Goal: Information Seeking & Learning: Find specific fact

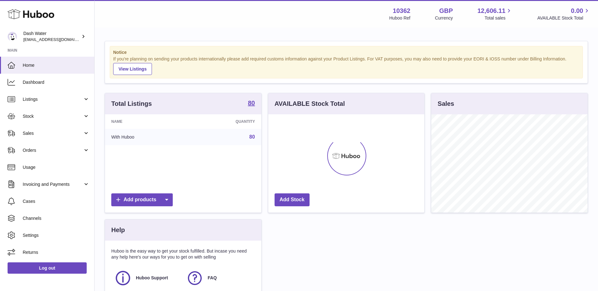
scroll to position [98, 156]
click at [41, 142] on link "Orders" at bounding box center [47, 150] width 94 height 17
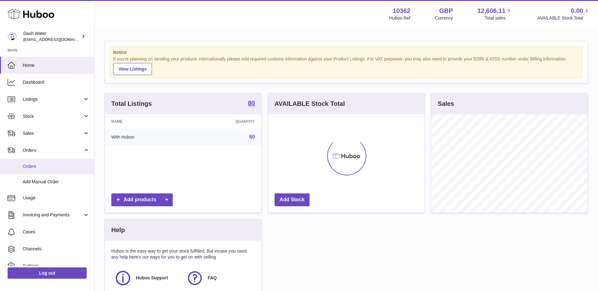
click at [35, 166] on span "Orders" at bounding box center [56, 166] width 67 height 6
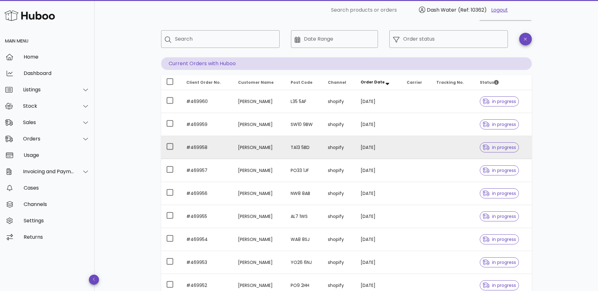
scroll to position [26, 0]
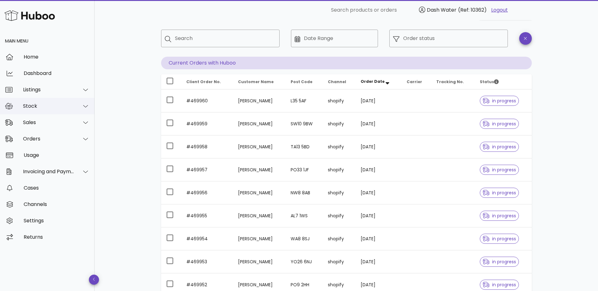
click at [67, 106] on div "Stock" at bounding box center [48, 106] width 51 height 6
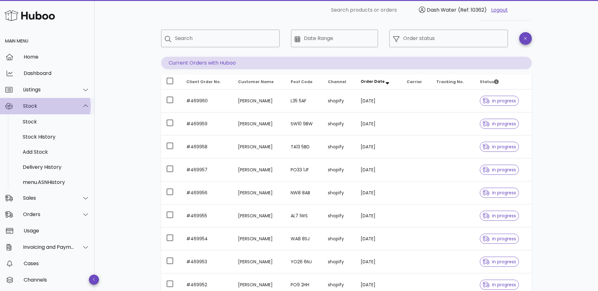
click at [69, 110] on div "Stock" at bounding box center [47, 106] width 95 height 16
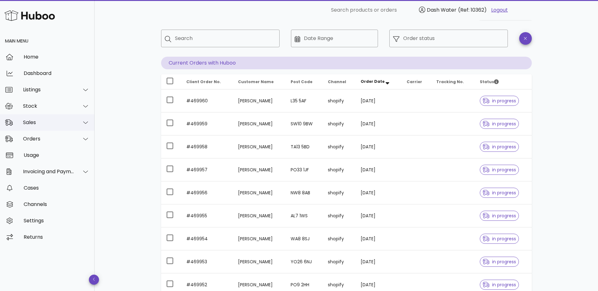
click at [65, 126] on div "Sales" at bounding box center [47, 122] width 95 height 16
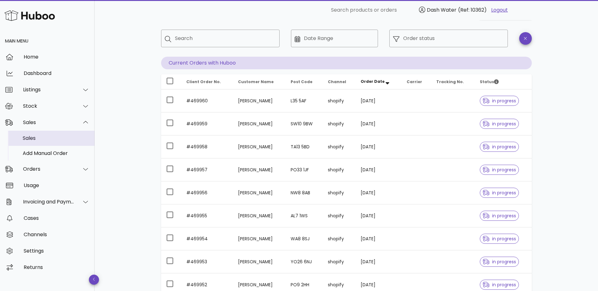
click at [45, 137] on div "Sales" at bounding box center [56, 138] width 67 height 6
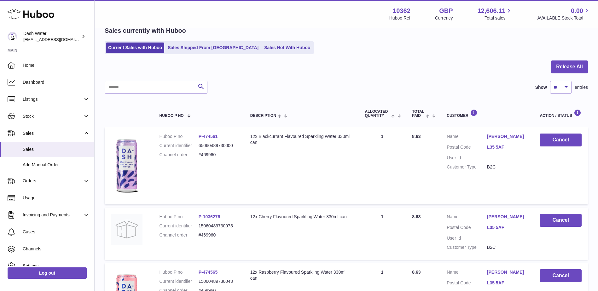
scroll to position [31, 0]
click at [150, 86] on input "text" at bounding box center [156, 87] width 103 height 13
type input "***"
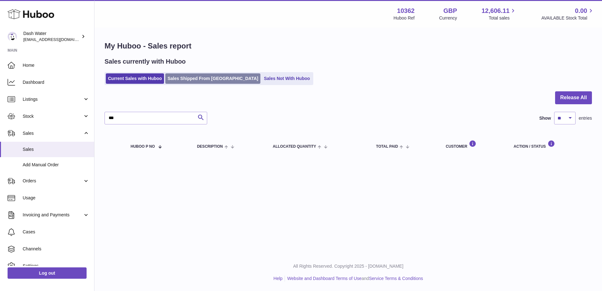
click at [191, 73] on link "Sales Shipped From Huboo" at bounding box center [212, 78] width 95 height 10
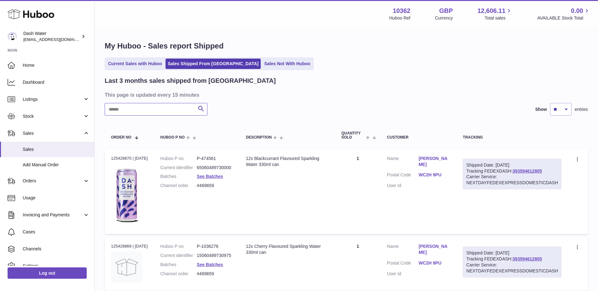
click at [154, 109] on input "text" at bounding box center [156, 109] width 103 height 13
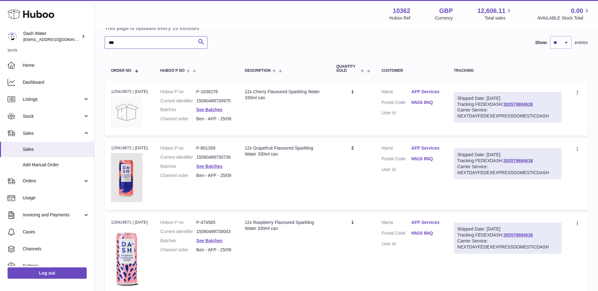
scroll to position [69, 0]
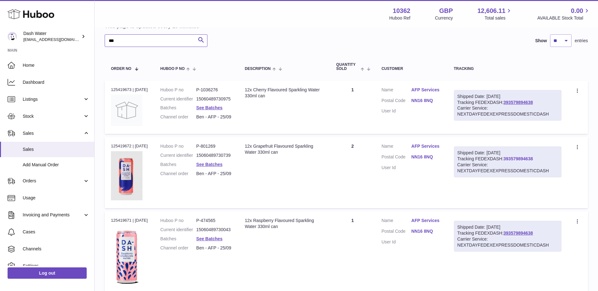
type input "***"
click at [517, 158] on link "393579894638" at bounding box center [517, 158] width 29 height 5
click at [577, 145] on icon at bounding box center [576, 147] width 1 height 4
click at [401, 191] on td "Customer Name AFP Services Postal Code NN16 8NQ User Id" at bounding box center [411, 172] width 72 height 71
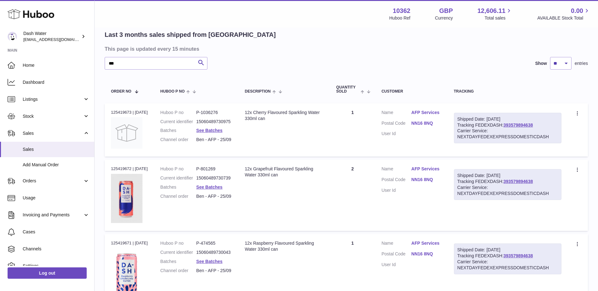
scroll to position [0, 0]
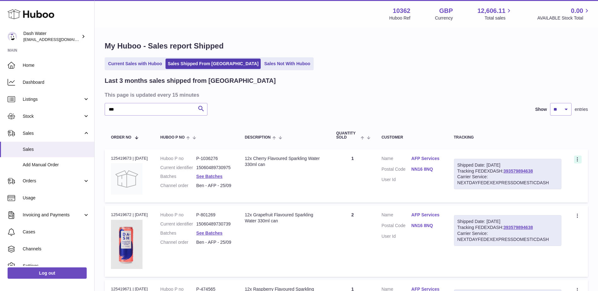
click at [577, 160] on icon at bounding box center [576, 159] width 1 height 4
click at [422, 157] on link "AFP Services" at bounding box center [426, 159] width 30 height 6
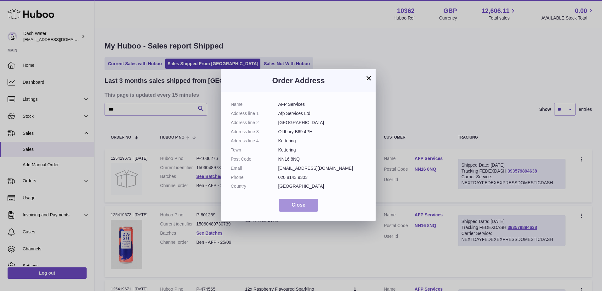
click at [303, 204] on span "Close" at bounding box center [299, 204] width 14 height 5
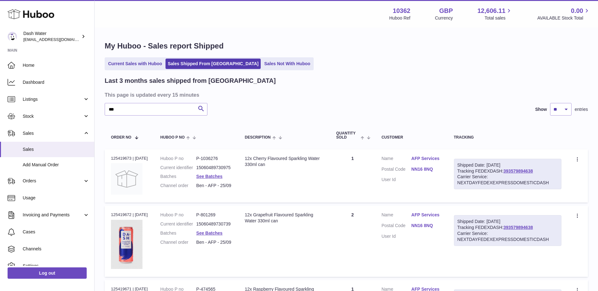
click at [421, 170] on link "NN16 8NQ" at bounding box center [426, 169] width 30 height 6
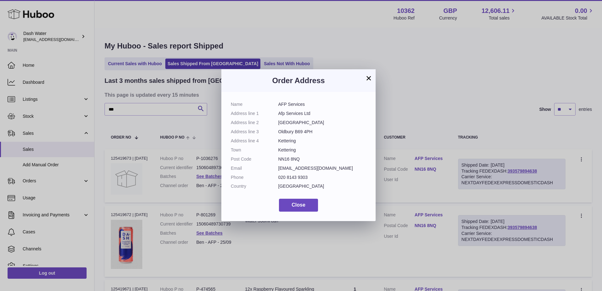
click at [371, 77] on button "×" at bounding box center [369, 78] width 8 height 8
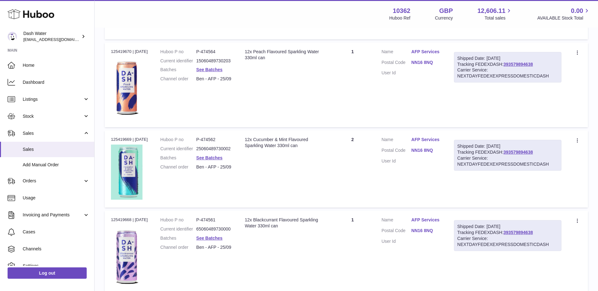
scroll to position [445, 0]
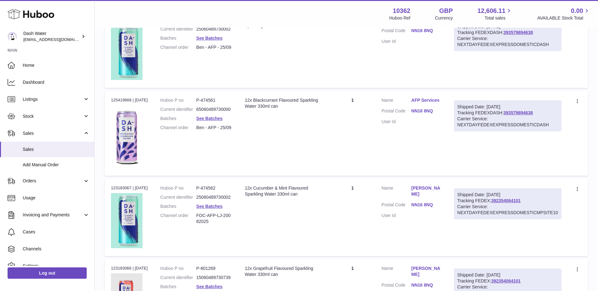
click at [422, 204] on link "NN16 8NQ" at bounding box center [426, 205] width 30 height 6
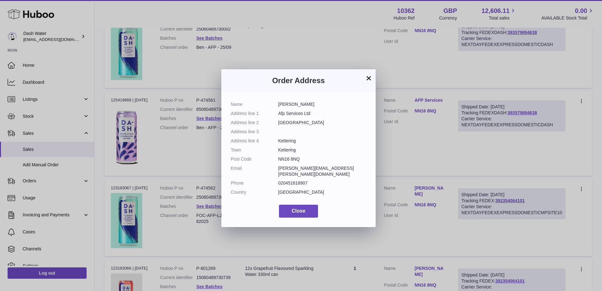
click at [368, 78] on button "×" at bounding box center [369, 78] width 8 height 8
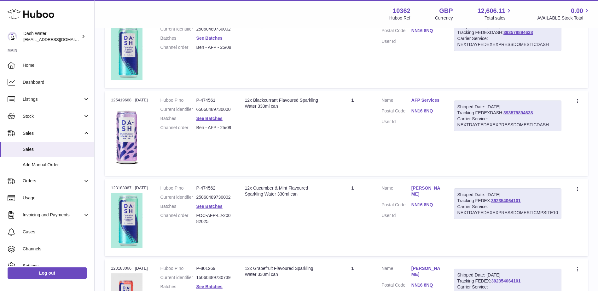
click at [424, 112] on link "NN16 8NQ" at bounding box center [426, 111] width 30 height 6
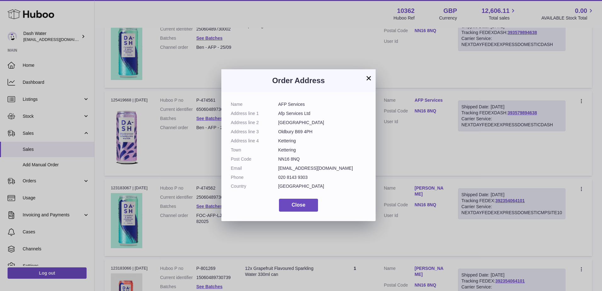
click at [368, 76] on button "×" at bounding box center [369, 78] width 8 height 8
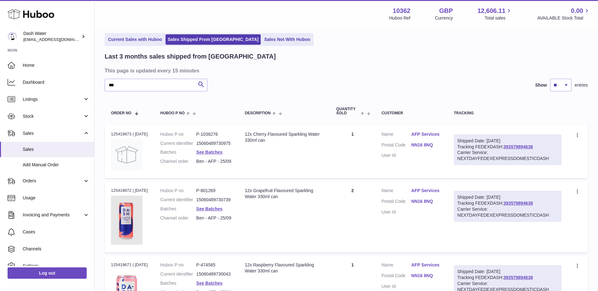
scroll to position [24, 0]
click at [424, 146] on link "NN16 8NQ" at bounding box center [426, 145] width 30 height 6
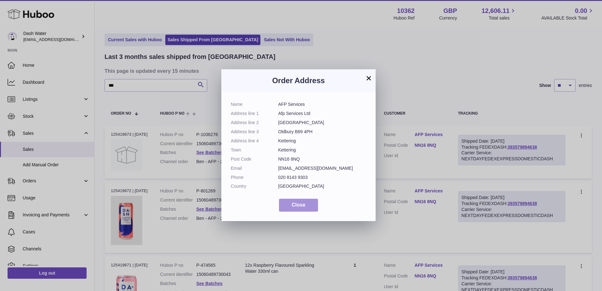
click at [304, 202] on span "Close" at bounding box center [299, 204] width 14 height 5
